Goal: Task Accomplishment & Management: Complete application form

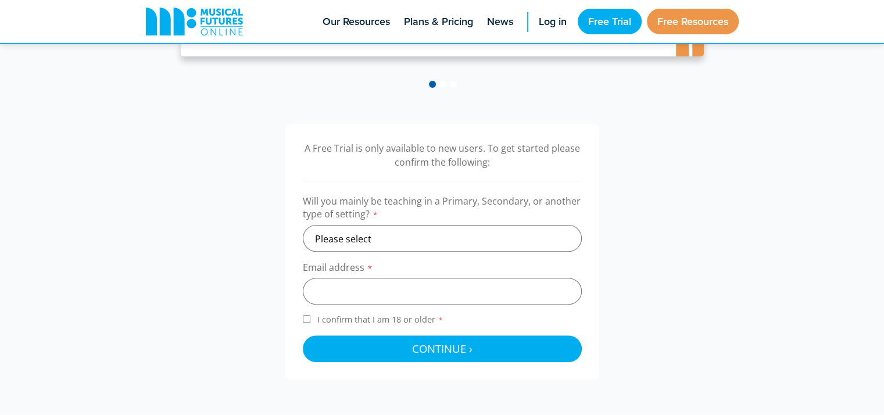
scroll to position [340, 0]
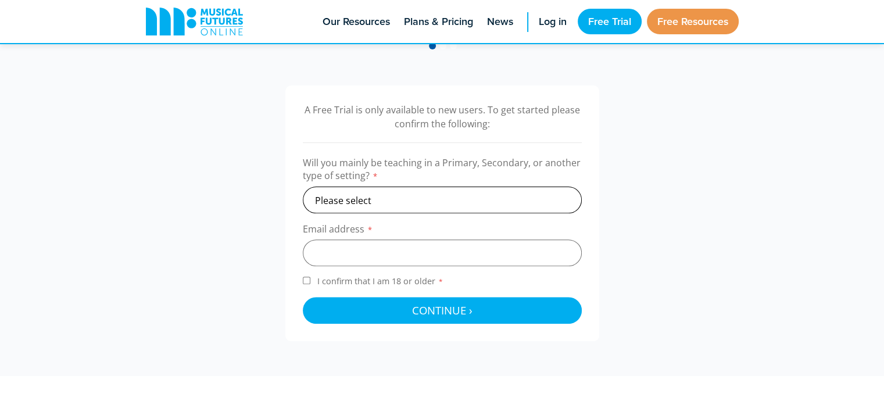
click at [412, 197] on select "Please select Primary Secondary Other" at bounding box center [442, 199] width 279 height 27
select select "primary"
click at [303, 186] on select "Please select Primary Secondary Other" at bounding box center [442, 199] width 279 height 27
click at [382, 261] on input "email" at bounding box center [442, 252] width 279 height 27
type input "guarda_dylan@hotmail.com"
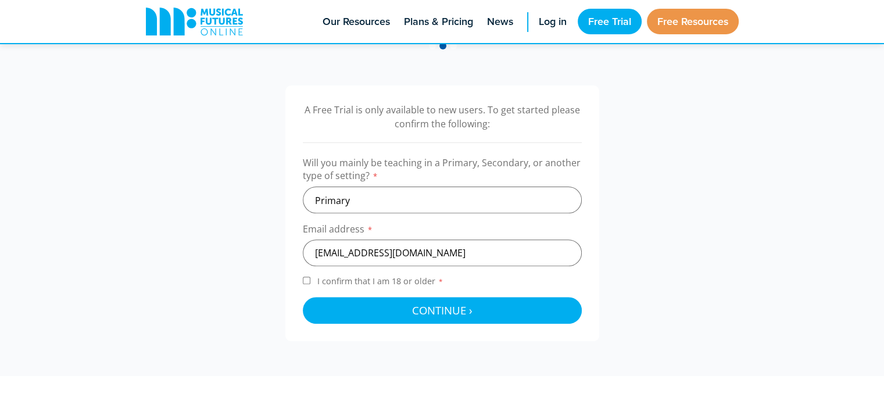
click at [304, 281] on input "I confirm that I am 18 or older *" at bounding box center [307, 281] width 8 height 8
checkbox input "true"
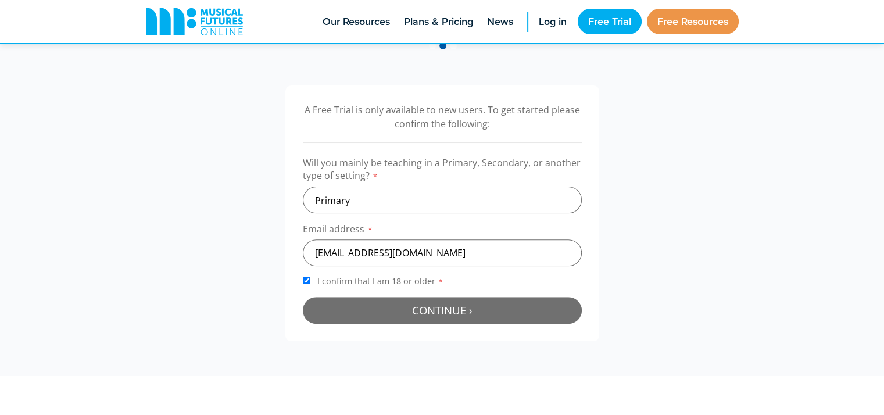
click at [374, 310] on button "Continue › Checking your details..." at bounding box center [442, 310] width 279 height 27
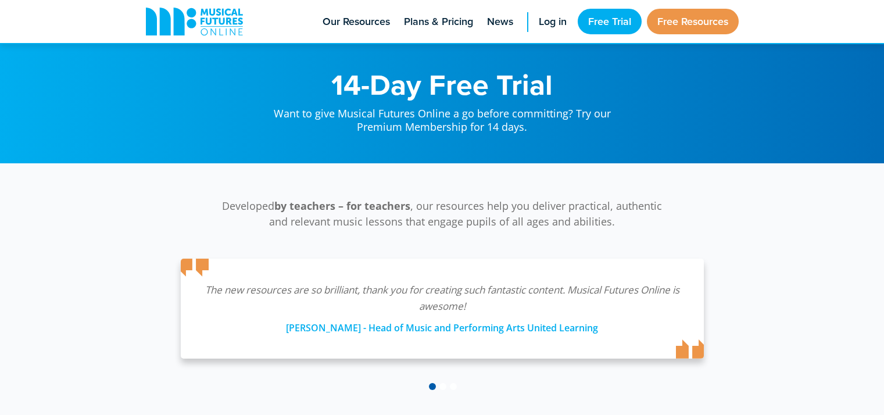
scroll to position [379, 0]
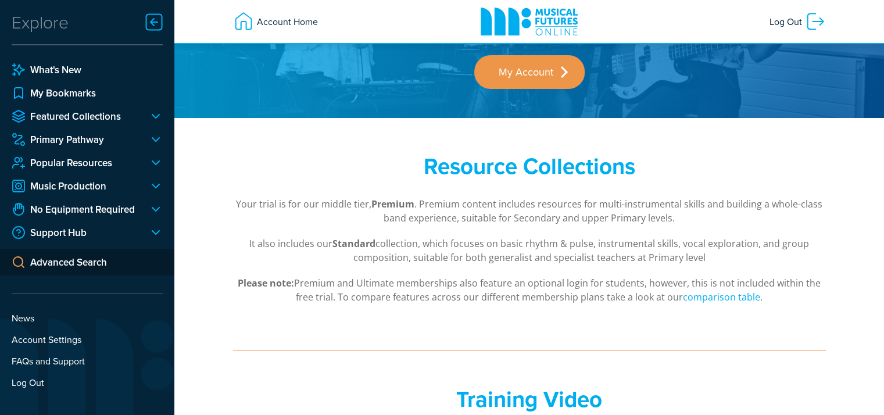
scroll to position [189, 0]
